Goal: Task Accomplishment & Management: Manage account settings

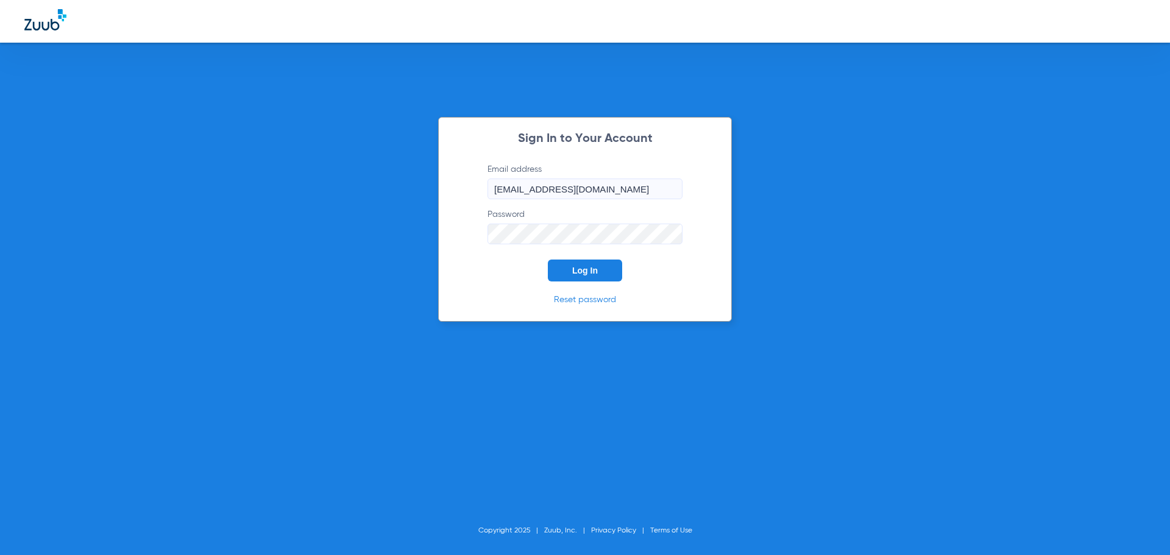
click at [592, 272] on span "Log In" at bounding box center [585, 271] width 26 height 10
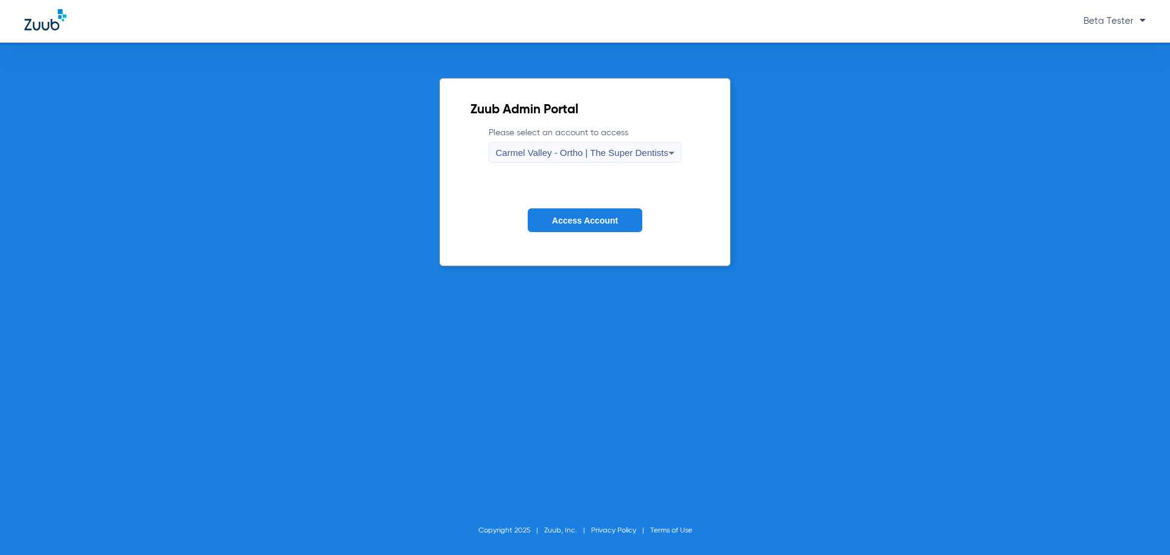
click at [583, 153] on span "Carmel Valley - Ortho | The Super Dentists" at bounding box center [581, 152] width 172 height 10
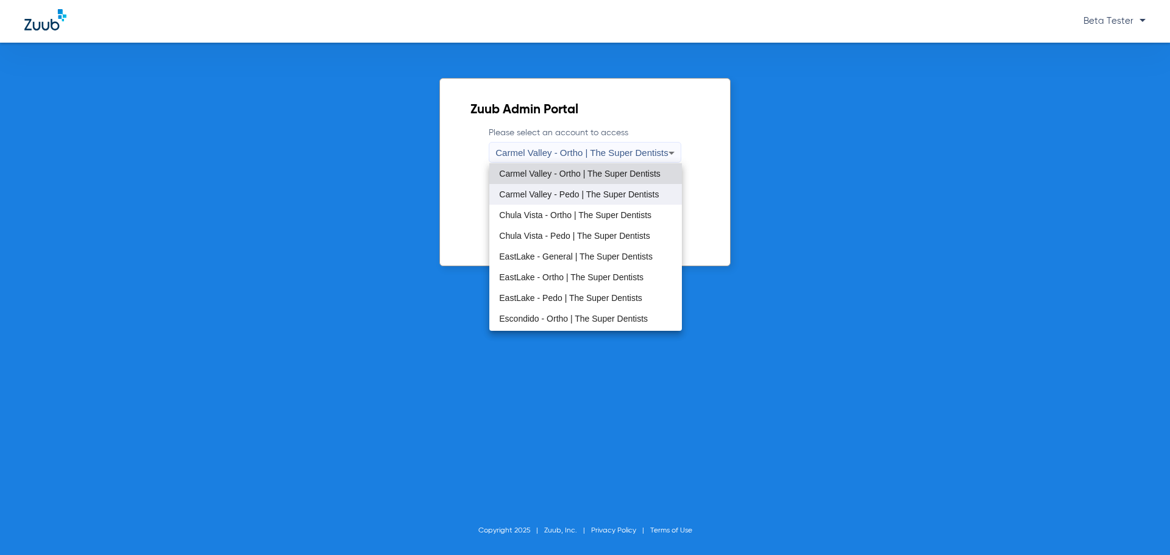
click at [572, 194] on span "Carmel Valley - Pedo | The Super Dentists" at bounding box center [579, 194] width 160 height 9
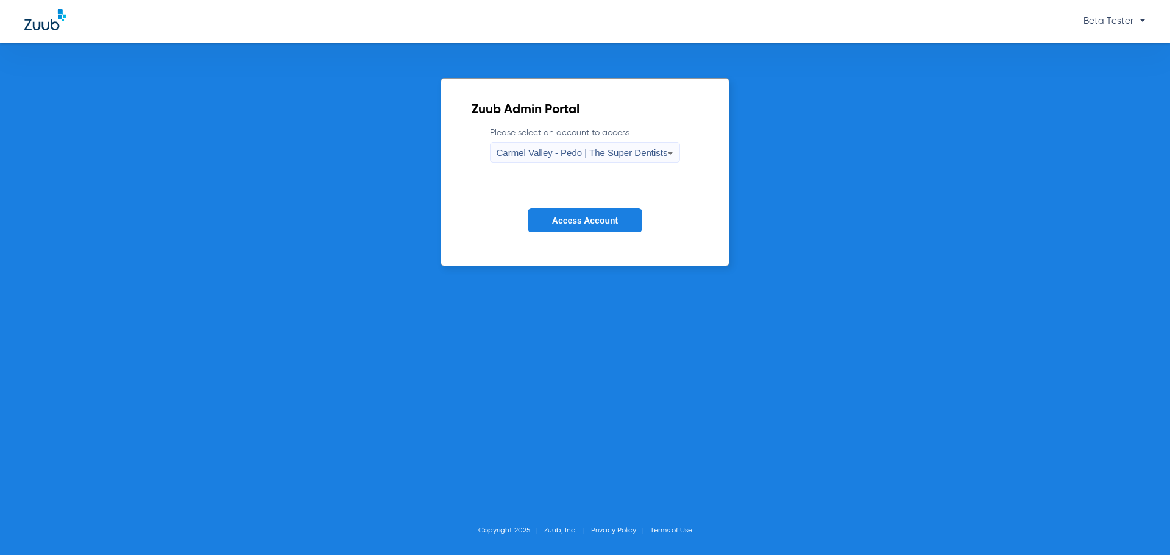
click at [588, 217] on span "Access Account" at bounding box center [585, 221] width 66 height 10
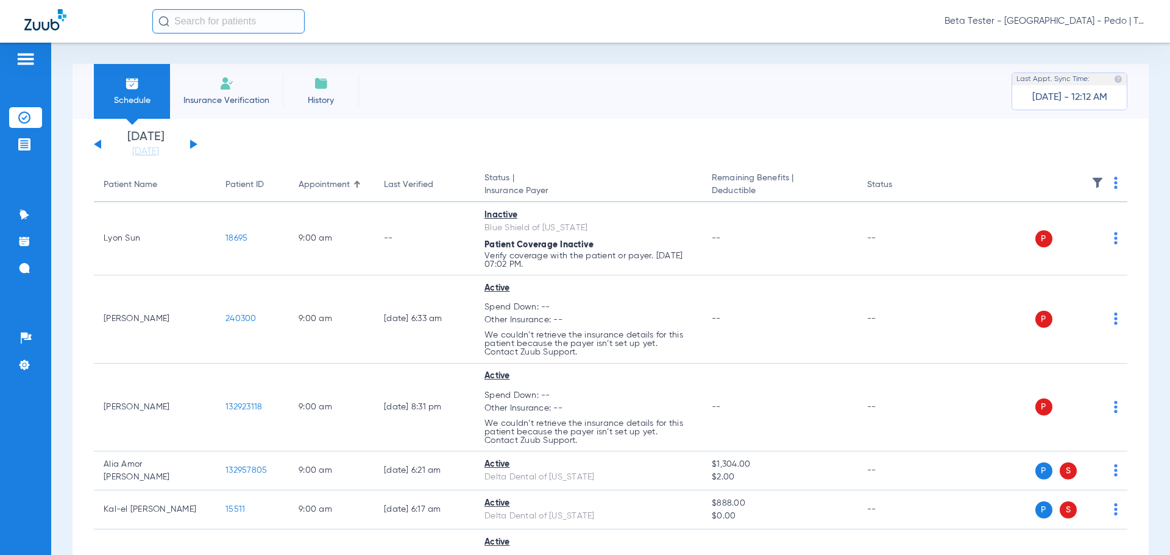
click at [1077, 22] on span "Beta Tester - [GEOGRAPHIC_DATA] - Pedo | The Super Dentists" at bounding box center [1044, 21] width 201 height 12
click at [1084, 40] on span "Account Selection" at bounding box center [1099, 43] width 68 height 9
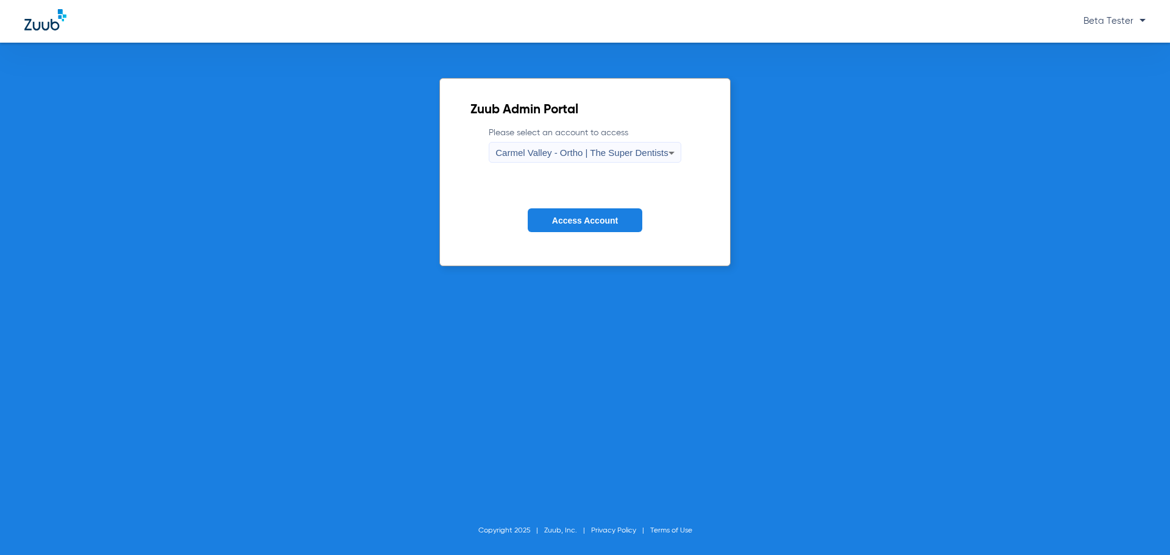
click at [578, 153] on span "Carmel Valley - Ortho | The Super Dentists" at bounding box center [581, 152] width 172 height 10
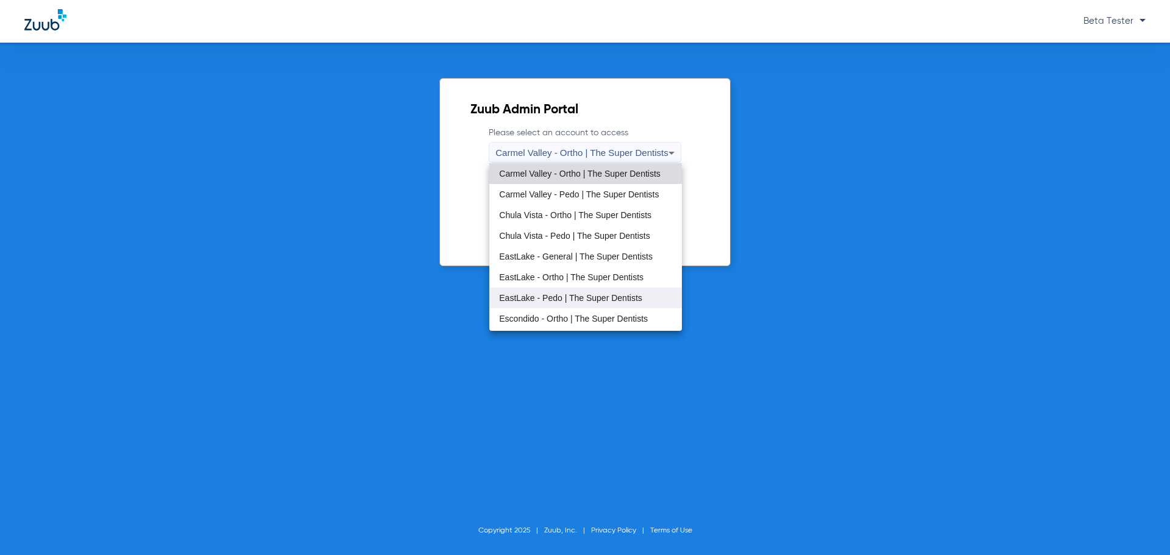
click at [564, 298] on span "EastLake - Pedo | The Super Dentists" at bounding box center [570, 298] width 143 height 9
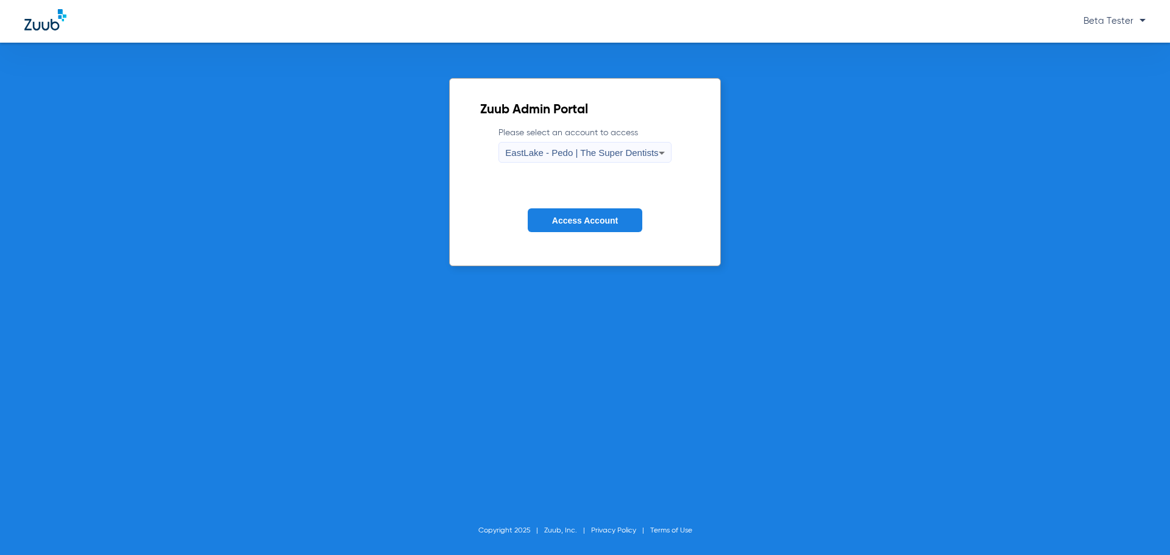
click at [584, 221] on span "Access Account" at bounding box center [585, 221] width 66 height 10
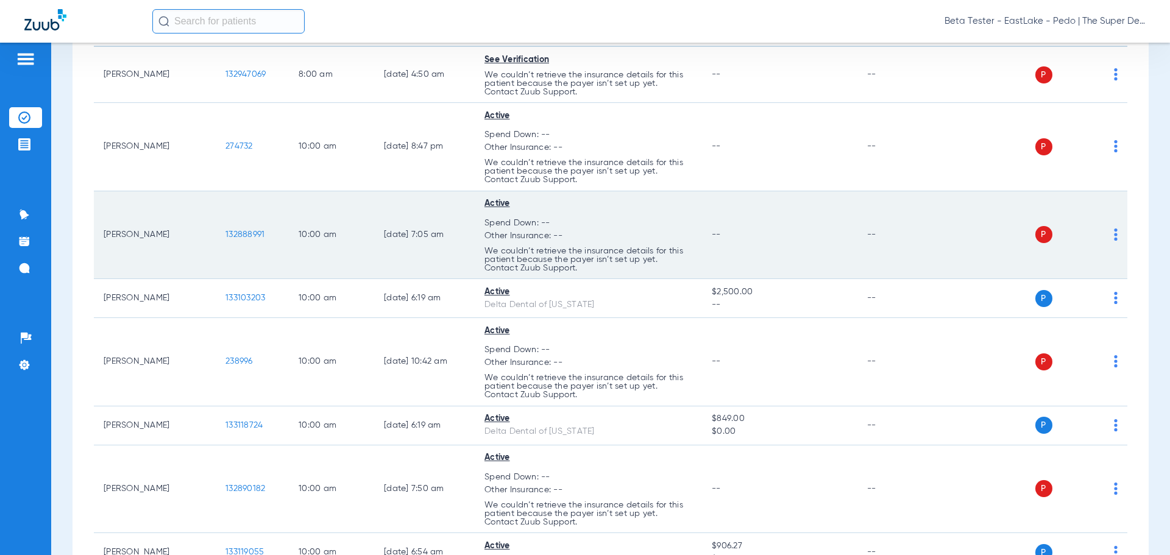
scroll to position [183, 0]
